Goal: Entertainment & Leisure: Consume media (video, audio)

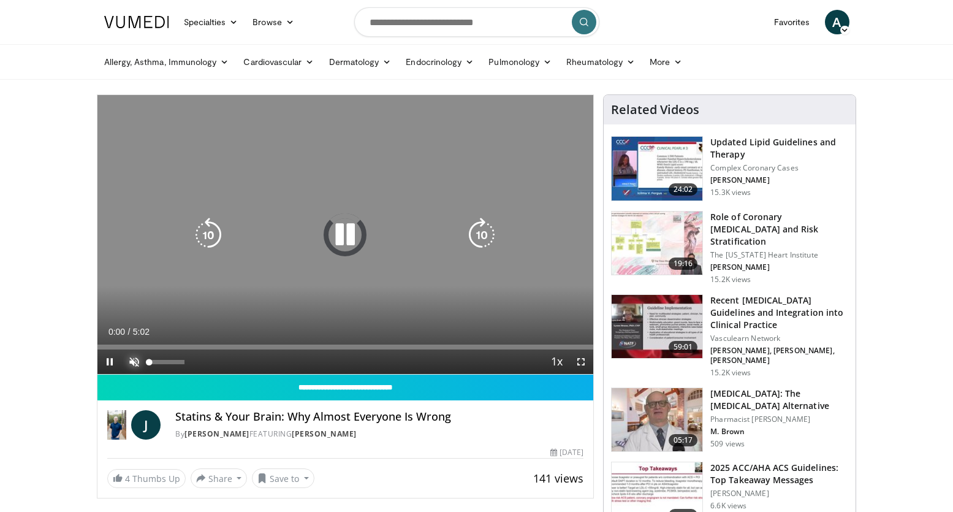
click at [131, 363] on span "Video Player" at bounding box center [134, 361] width 25 height 25
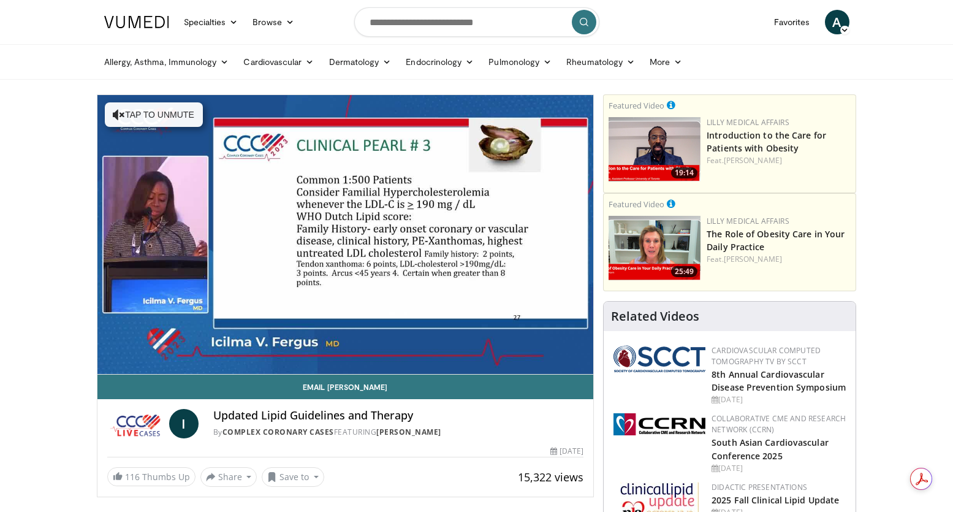
click at [134, 362] on video-js "**********" at bounding box center [345, 235] width 497 height 280
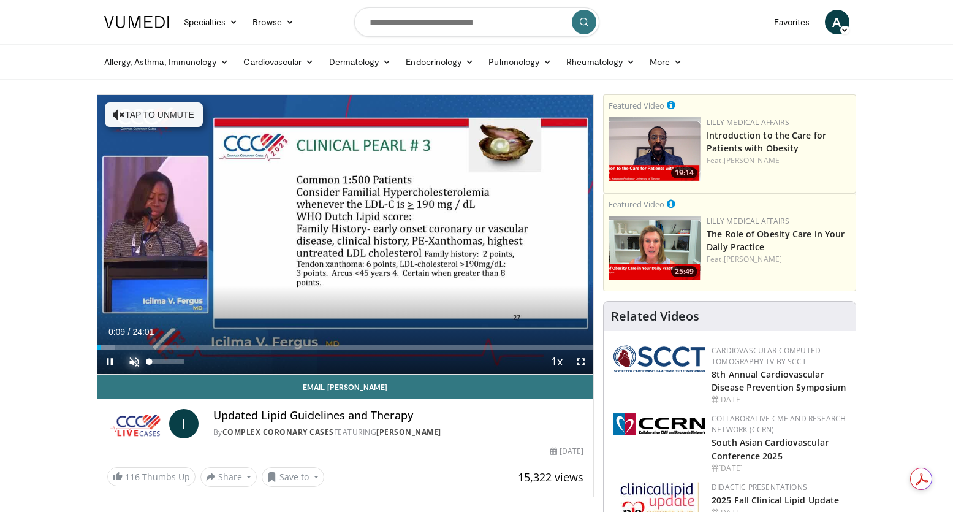
click at [136, 362] on span "Video Player" at bounding box center [134, 361] width 25 height 25
